Goal: Task Accomplishment & Management: Manage account settings

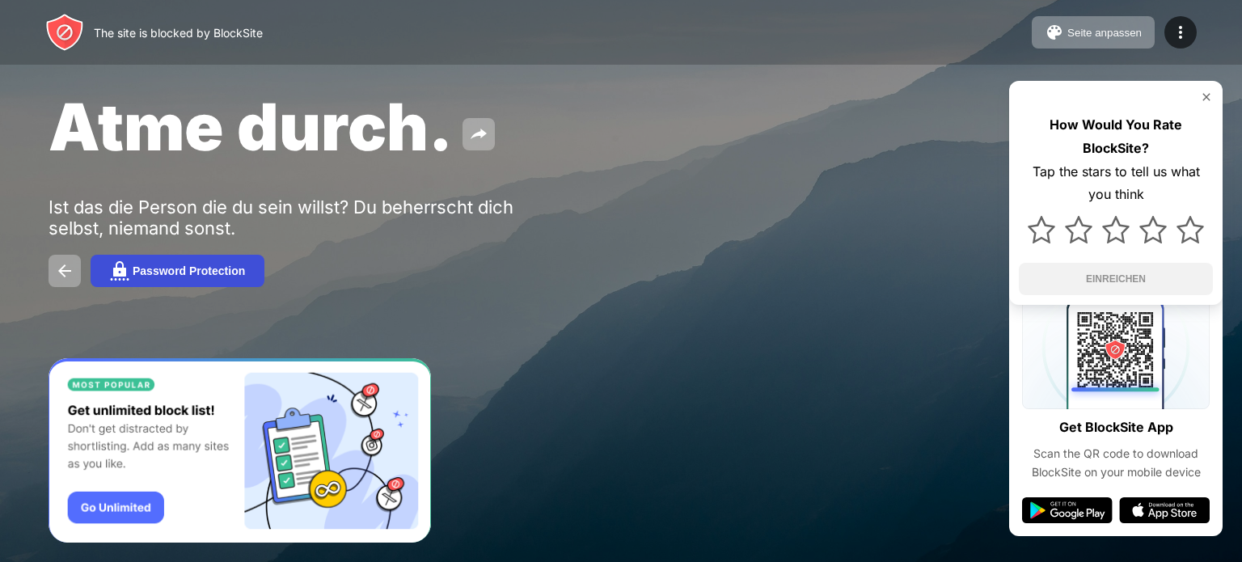
click at [167, 275] on div "Password Protection" at bounding box center [189, 270] width 112 height 13
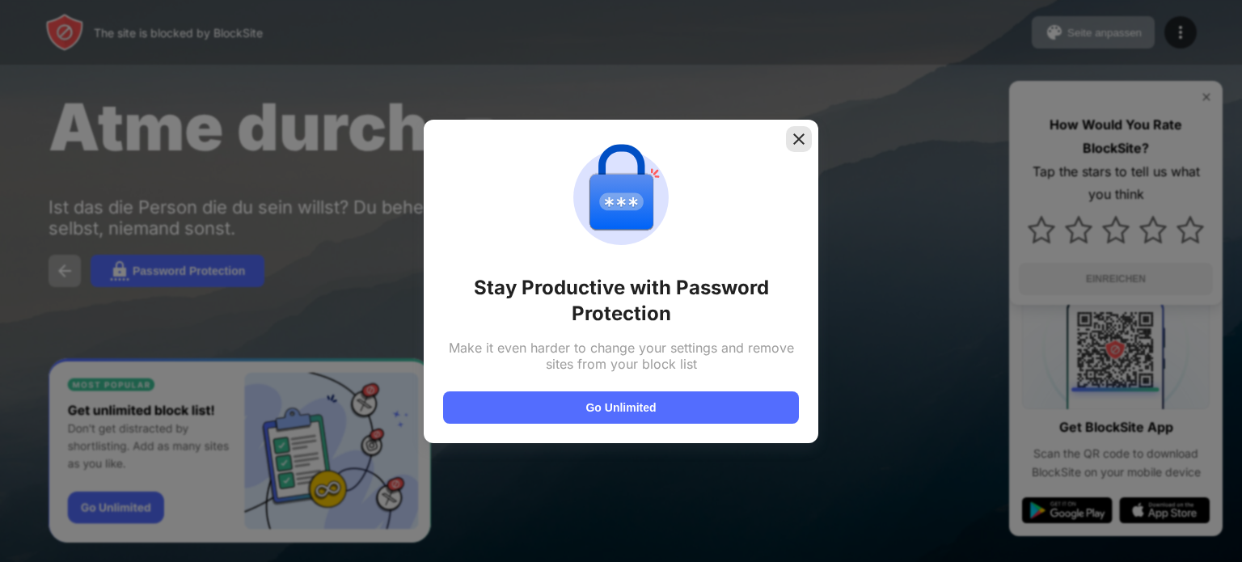
click at [802, 129] on div at bounding box center [799, 139] width 26 height 26
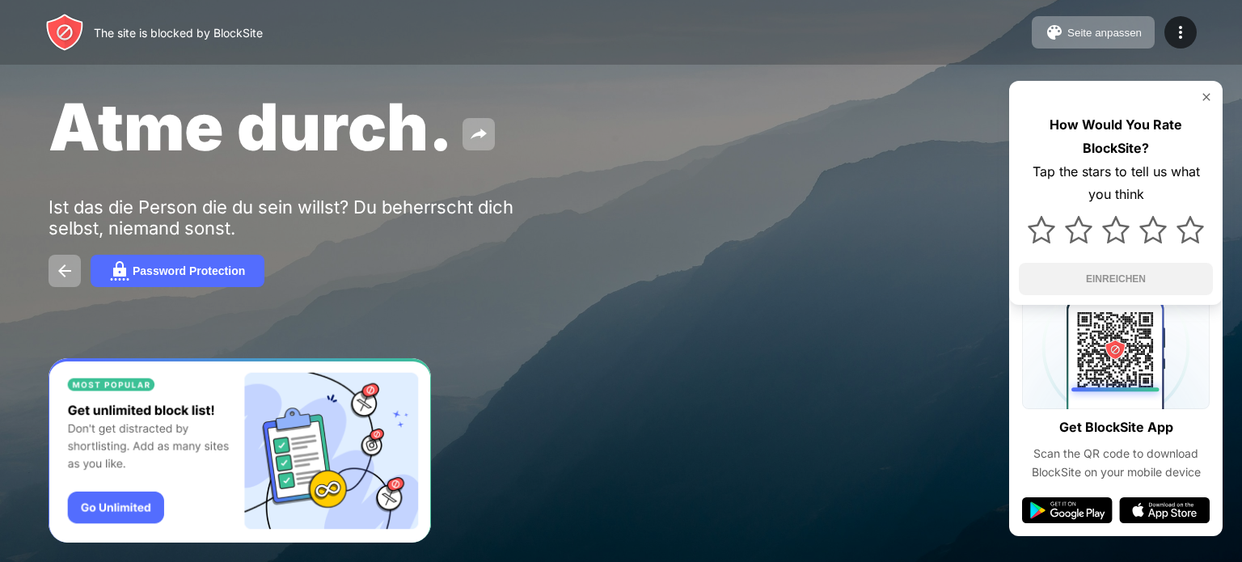
click at [1169, 18] on div "Seite anpassen Blockliste bearbeiten Weiterleiten Blockseite anpassen Upgrade P…" at bounding box center [1114, 32] width 165 height 32
click at [1179, 32] on img at bounding box center [1180, 32] width 19 height 19
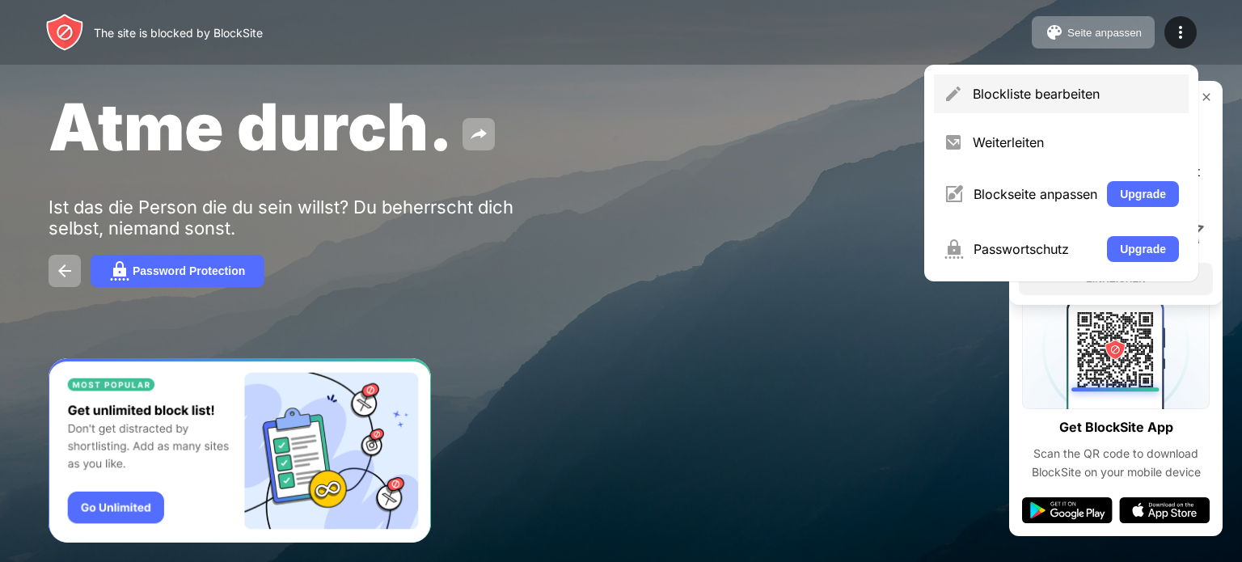
click at [1058, 105] on div "Blockliste bearbeiten" at bounding box center [1061, 93] width 255 height 39
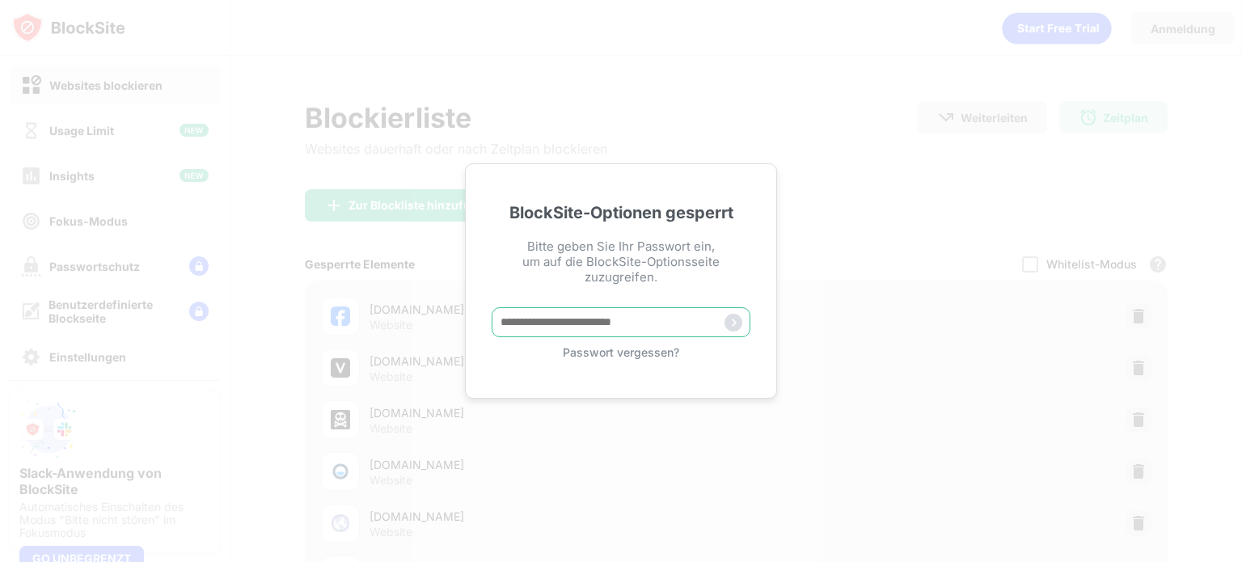
click at [580, 332] on input "text" at bounding box center [621, 322] width 259 height 30
paste input "*****"
type input "*****"
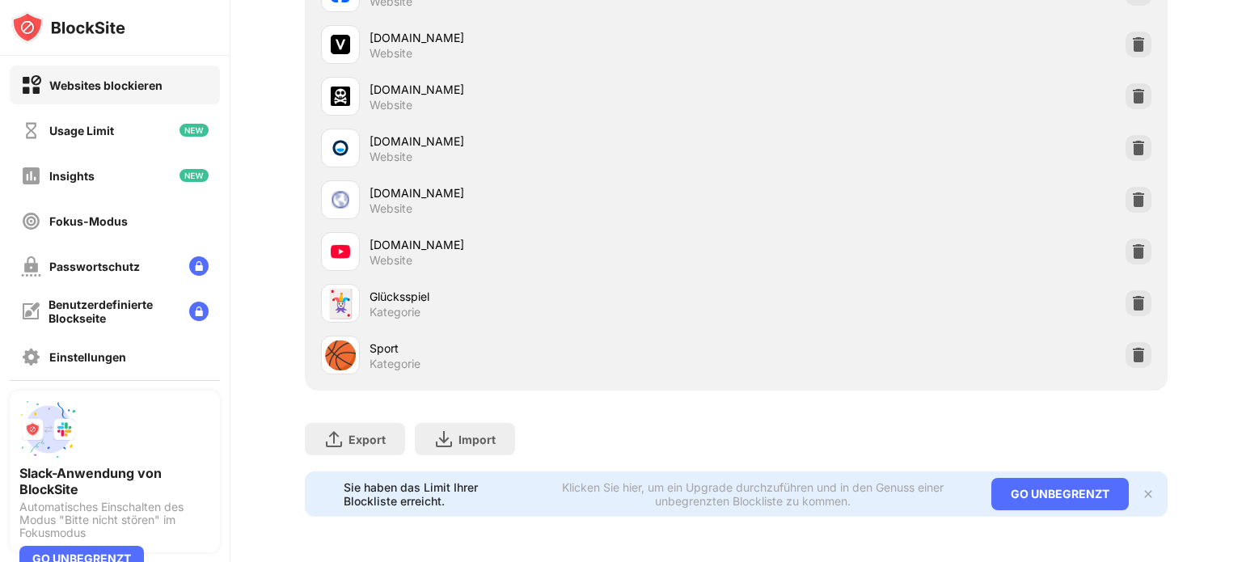
scroll to position [329, 0]
click at [1125, 242] on div at bounding box center [1138, 252] width 26 height 26
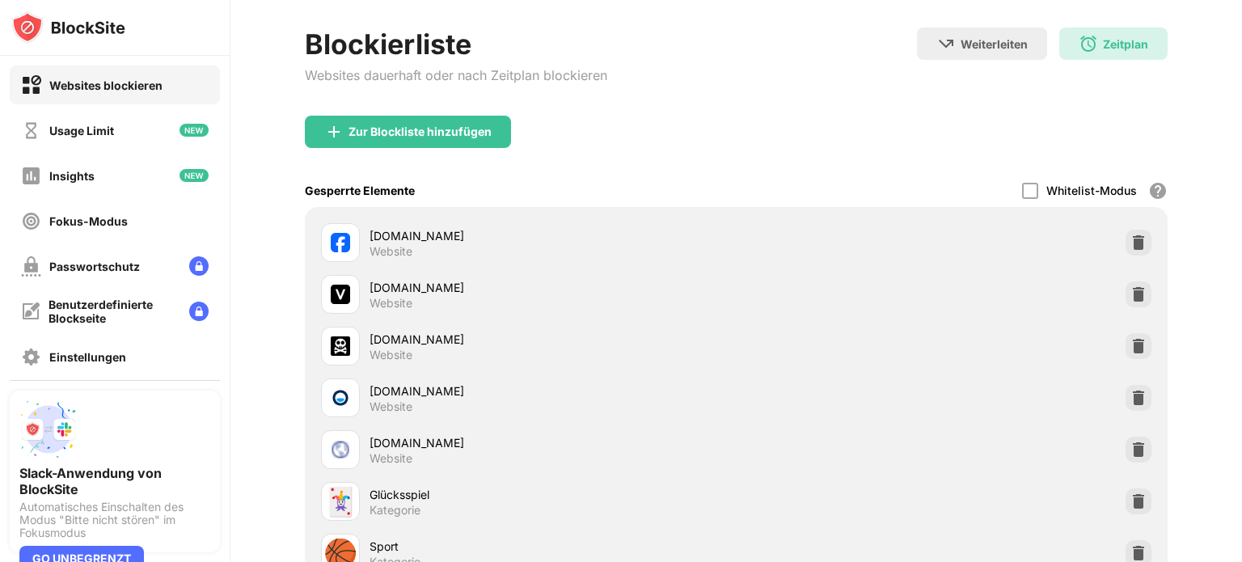
scroll to position [73, 0]
